Goal: Check status: Check status

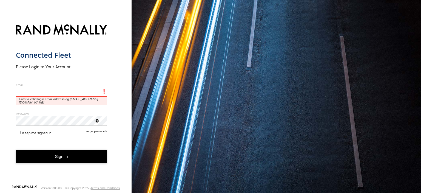
type input "**********"
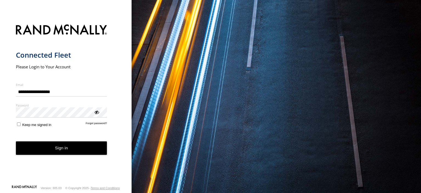
click at [72, 153] on button "Sign in" at bounding box center [61, 147] width 91 height 13
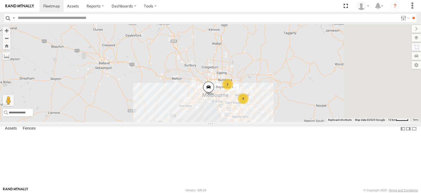
drag, startPoint x: 326, startPoint y: 147, endPoint x: 240, endPoint y: 139, distance: 86.5
click at [240, 122] on div "Bayswater Isuzu FRR 4 2" at bounding box center [210, 73] width 421 height 98
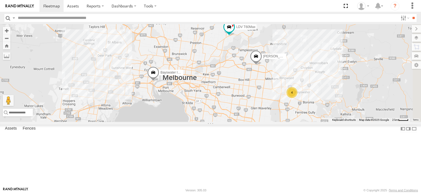
drag, startPoint x: 317, startPoint y: 129, endPoint x: 305, endPoint y: 142, distance: 17.7
click at [305, 122] on div "Bayswater Isuzu FRR LDV T60Max [PERSON_NAME] BMW 4" at bounding box center [210, 73] width 421 height 98
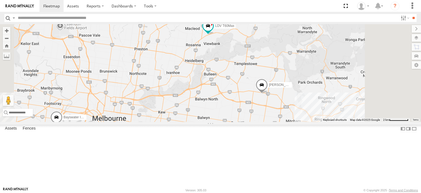
drag, startPoint x: 293, startPoint y: 90, endPoint x: 278, endPoint y: 163, distance: 75.0
click at [278, 122] on div "Bayswater Isuzu FRR LDV T60Max [PERSON_NAME] BMW 4" at bounding box center [210, 73] width 421 height 98
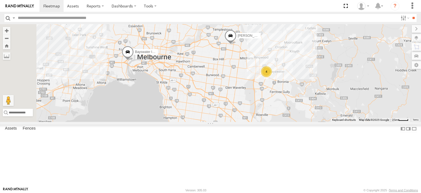
drag, startPoint x: 309, startPoint y: 142, endPoint x: 305, endPoint y: 100, distance: 41.3
click at [312, 98] on div "Bayswater Isuzu FRR LDV T60Max [PERSON_NAME] BMW 4" at bounding box center [210, 73] width 421 height 98
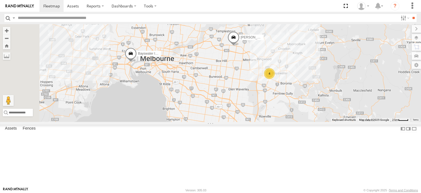
drag, startPoint x: 199, startPoint y: 101, endPoint x: 248, endPoint y: 110, distance: 49.4
click at [248, 110] on div "Bayswater Isuzu FRR LDV T60Max [PERSON_NAME] BMW 4" at bounding box center [210, 73] width 421 height 98
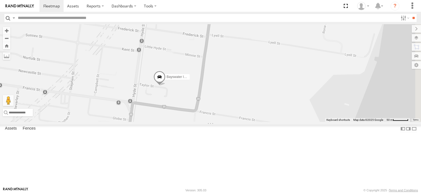
drag, startPoint x: 285, startPoint y: 78, endPoint x: 228, endPoint y: 147, distance: 89.9
click at [228, 122] on div "Bayswater Isuzu FRR LDV T60Max [PERSON_NAME] BMW" at bounding box center [210, 73] width 421 height 98
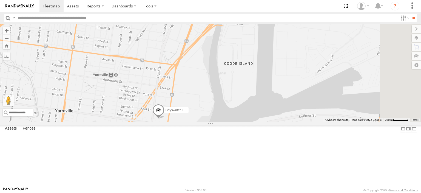
drag, startPoint x: 216, startPoint y: 135, endPoint x: 207, endPoint y: 153, distance: 20.1
click at [207, 122] on div "Bayswater Isuzu FRR LDV T60Max [PERSON_NAME] BMW" at bounding box center [210, 73] width 421 height 98
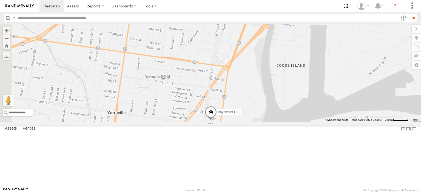
drag, startPoint x: 183, startPoint y: 148, endPoint x: 238, endPoint y: 151, distance: 54.9
click at [238, 122] on div "Bayswater Isuzu FRR LDV T60Max [PERSON_NAME] BMW" at bounding box center [210, 73] width 421 height 98
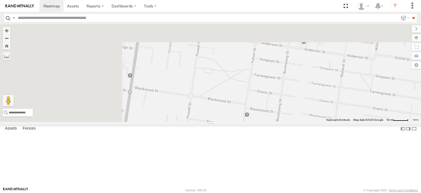
drag, startPoint x: 196, startPoint y: 121, endPoint x: 259, endPoint y: 204, distance: 103.8
click at [259, 193] on html at bounding box center [210, 96] width 421 height 193
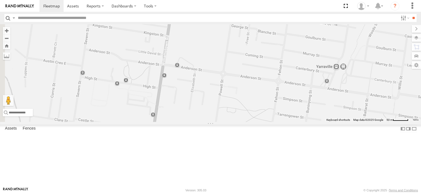
drag, startPoint x: 230, startPoint y: 98, endPoint x: 241, endPoint y: 175, distance: 77.6
click at [238, 122] on div "Bayswater Isuzu FRR LDV T60Max [PERSON_NAME] BMW" at bounding box center [210, 73] width 421 height 98
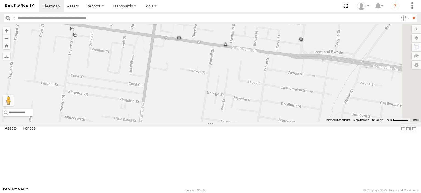
drag, startPoint x: 333, startPoint y: 151, endPoint x: 243, endPoint y: 143, distance: 90.4
click at [243, 122] on div "Bayswater Isuzu FRR LDV T60Max [PERSON_NAME] BMW" at bounding box center [210, 73] width 421 height 98
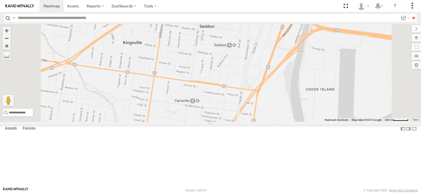
drag, startPoint x: 320, startPoint y: 159, endPoint x: 291, endPoint y: 110, distance: 56.9
click at [291, 110] on div "Bayswater Isuzu FRR LDV T60Max [PERSON_NAME] BMW" at bounding box center [210, 73] width 421 height 98
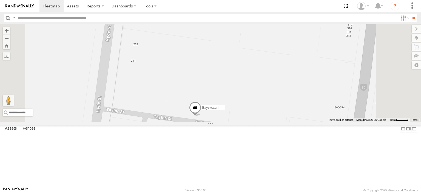
drag, startPoint x: 288, startPoint y: 159, endPoint x: 290, endPoint y: 117, distance: 42.1
click at [291, 116] on div "Bayswater Isuzu FRR LDV T60Max [PERSON_NAME] BMW" at bounding box center [210, 73] width 421 height 98
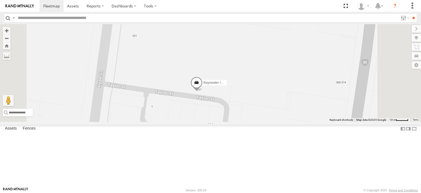
click at [203, 91] on span at bounding box center [197, 84] width 12 height 15
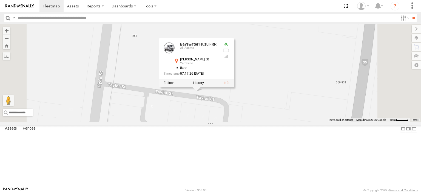
click at [234, 87] on div at bounding box center [196, 83] width 75 height 8
click at [204, 85] on label at bounding box center [198, 83] width 11 height 4
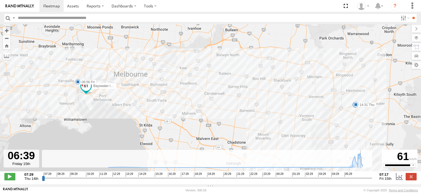
drag, startPoint x: 44, startPoint y: 182, endPoint x: 362, endPoint y: 179, distance: 318.3
click at [362, 179] on input "range" at bounding box center [207, 177] width 331 height 5
click at [15, 180] on span at bounding box center [9, 176] width 11 height 7
click at [416, 179] on label at bounding box center [411, 176] width 11 height 7
type input "**********"
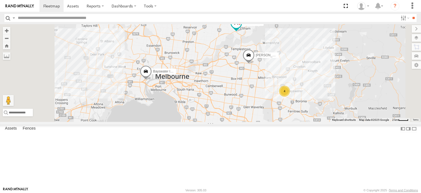
drag, startPoint x: 264, startPoint y: 144, endPoint x: 268, endPoint y: 120, distance: 23.7
click at [268, 120] on div "Bayswater Isuzu FRR [PERSON_NAME] BMW 4 LDV T60Max" at bounding box center [210, 73] width 421 height 98
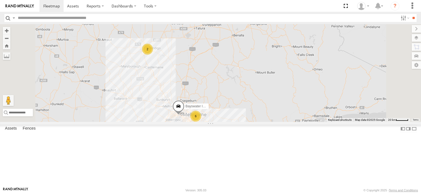
drag, startPoint x: 208, startPoint y: 114, endPoint x: 226, endPoint y: 145, distance: 34.9
click at [225, 122] on div "Bayswater Isuzu FRR 6 2" at bounding box center [210, 73] width 421 height 98
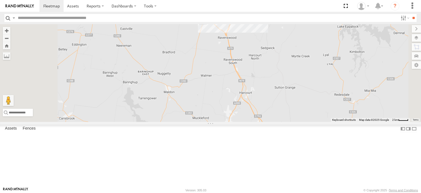
drag, startPoint x: 247, startPoint y: 122, endPoint x: 168, endPoint y: 202, distance: 112.3
click at [168, 193] on html at bounding box center [210, 96] width 421 height 193
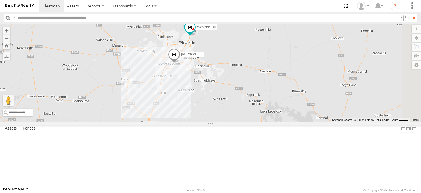
drag, startPoint x: 233, startPoint y: 143, endPoint x: 222, endPoint y: 179, distance: 38.4
click at [222, 122] on div "Bayswater Isuzu FRR Bendigo Isuzu FRR Westside UD" at bounding box center [210, 73] width 421 height 98
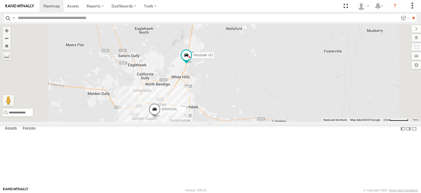
drag, startPoint x: 252, startPoint y: 129, endPoint x: 238, endPoint y: 184, distance: 56.7
click at [238, 122] on div "Bayswater Isuzu FRR Bendigo Isuzu FRR Westside UD" at bounding box center [210, 73] width 421 height 98
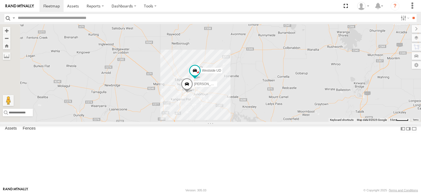
drag, startPoint x: 195, startPoint y: 173, endPoint x: 250, endPoint y: 112, distance: 82.6
click at [250, 112] on div "Bayswater Isuzu FRR Bendigo Isuzu FRR Westside UD" at bounding box center [210, 73] width 421 height 98
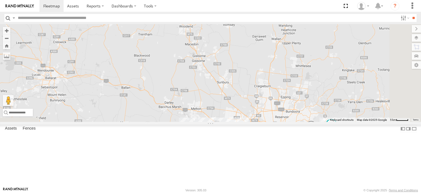
drag, startPoint x: 329, startPoint y: 143, endPoint x: 267, endPoint y: 52, distance: 109.6
click at [267, 52] on div "[PERSON_NAME] FRR Bayswater Isuzu FRR LDV T60Max [PERSON_NAME] BMW Westside UD" at bounding box center [210, 73] width 421 height 98
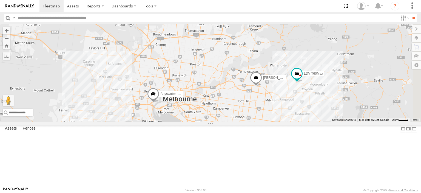
drag, startPoint x: 355, startPoint y: 133, endPoint x: 246, endPoint y: 30, distance: 150.2
click at [246, 30] on div "[PERSON_NAME] FRR Bayswater Isuzu FRR LDV T60Max [PERSON_NAME] BMW Westside UD" at bounding box center [210, 73] width 421 height 98
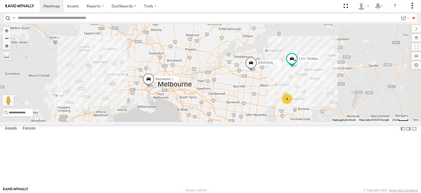
drag, startPoint x: 291, startPoint y: 119, endPoint x: 285, endPoint y: 97, distance: 23.2
click at [285, 97] on div "[PERSON_NAME] FRR Bayswater Isuzu FRR LDV T60Max [PERSON_NAME] BMW Westside UD 4" at bounding box center [210, 73] width 421 height 98
